Goal: Information Seeking & Learning: Learn about a topic

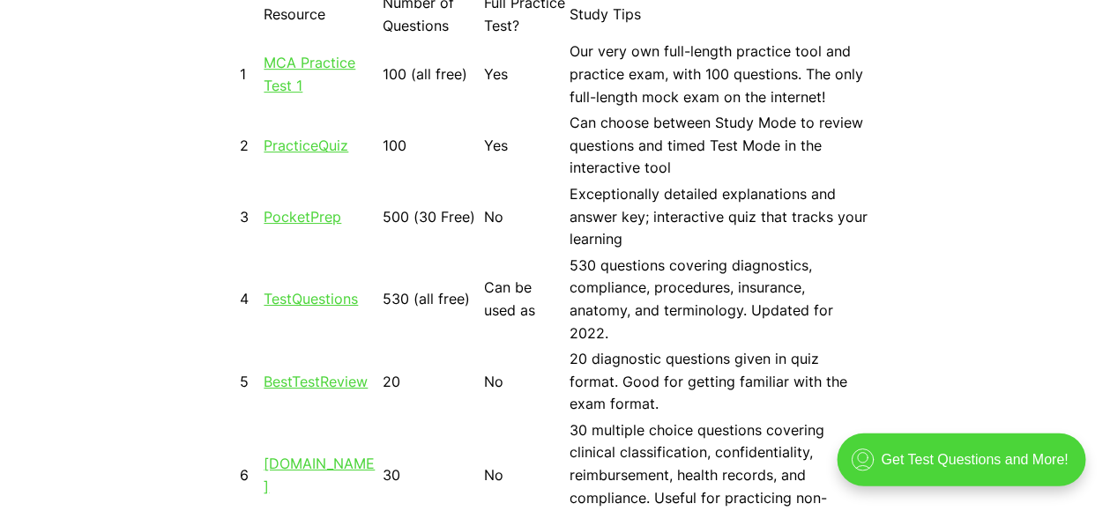
scroll to position [1718, 0]
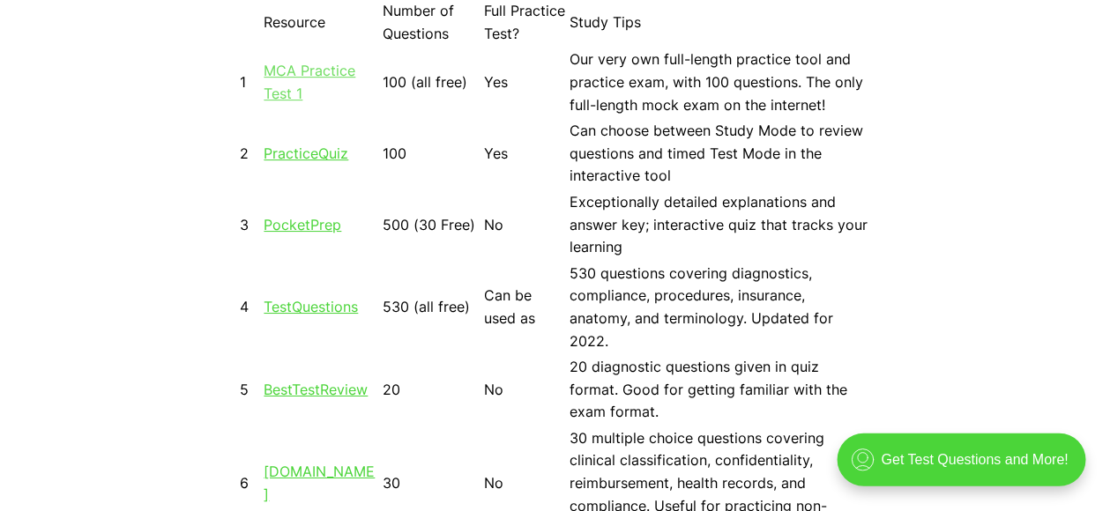
click at [295, 65] on link "MCA Practice Test 1" at bounding box center [311, 82] width 92 height 41
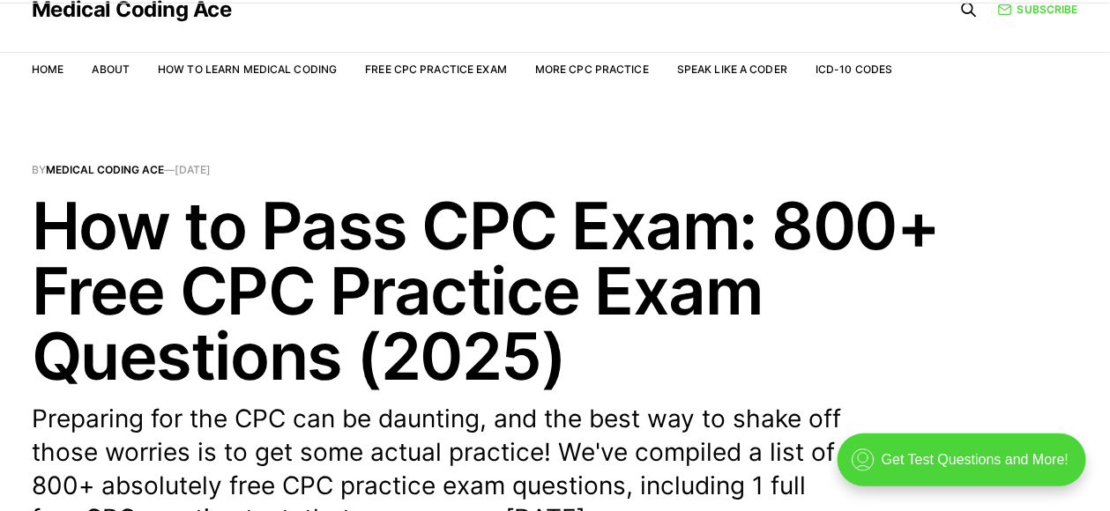
scroll to position [42, 0]
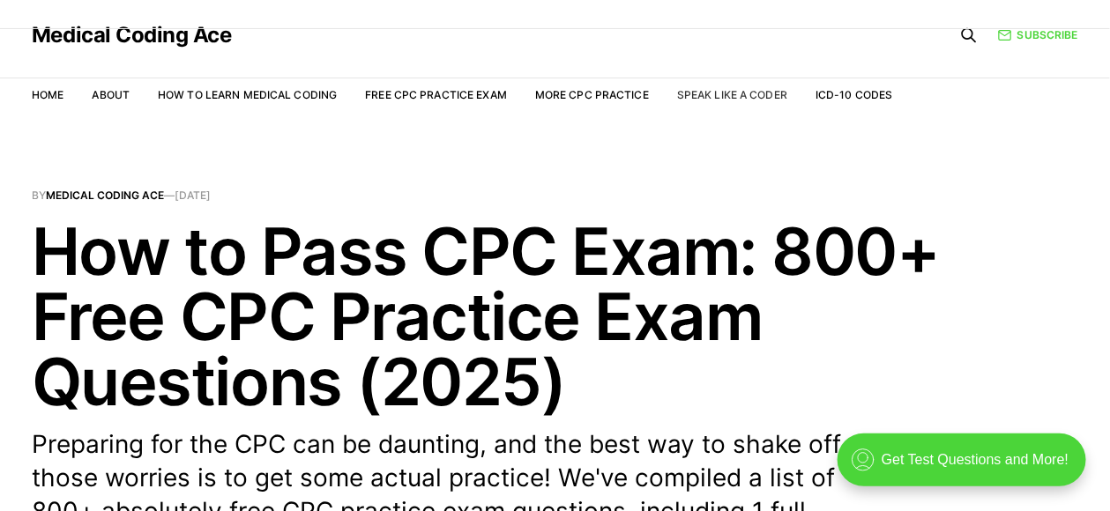
click at [756, 96] on link "Speak Like a Coder" at bounding box center [732, 94] width 110 height 13
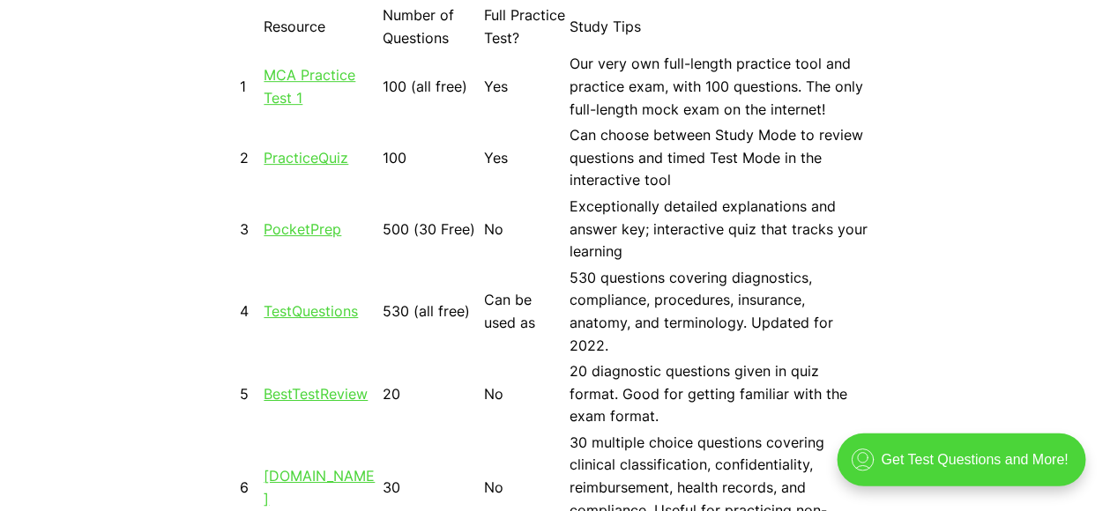
scroll to position [1718, 0]
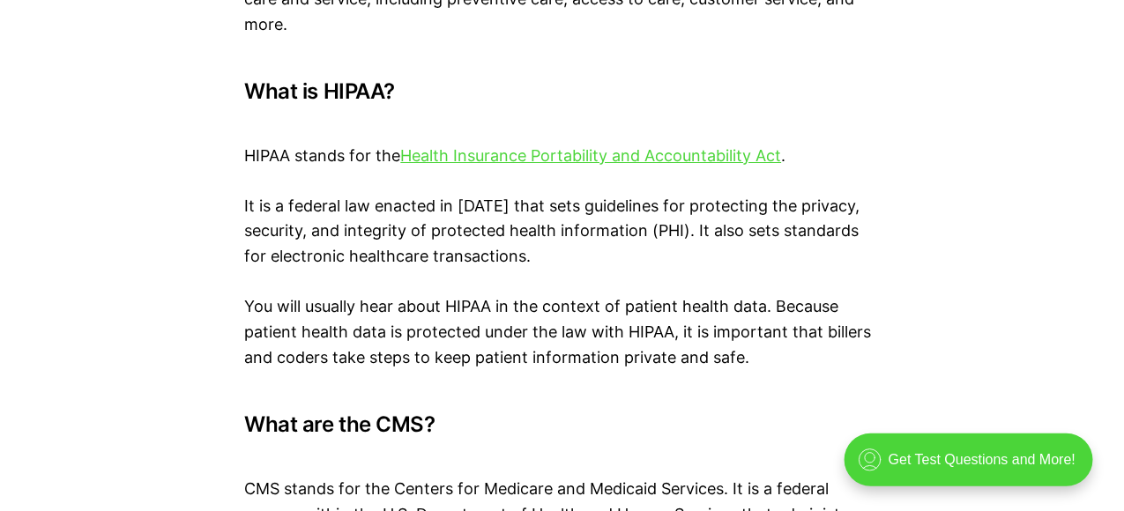
scroll to position [8184, 0]
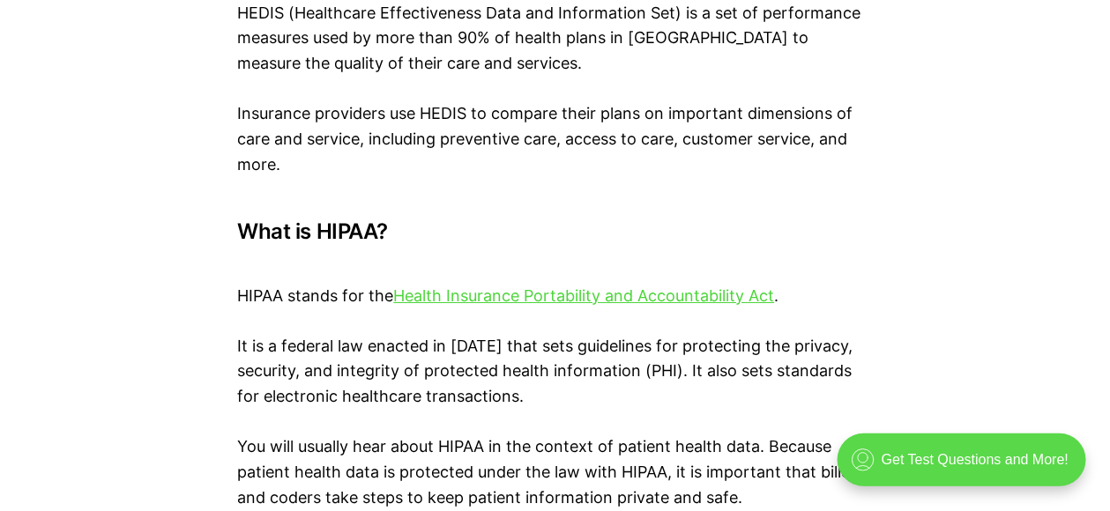
click at [966, 463] on div ".cls-1{fill:none;stroke:currentColor;stroke-linecap:round;stroke-linejoin:round…" at bounding box center [961, 459] width 249 height 53
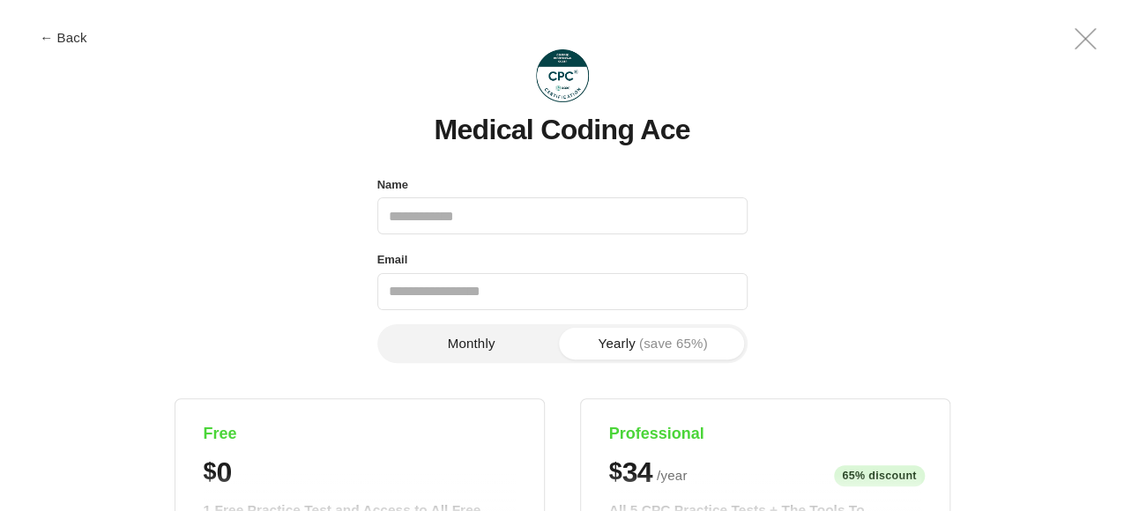
scroll to position [0, 0]
